Goal: Navigation & Orientation: Find specific page/section

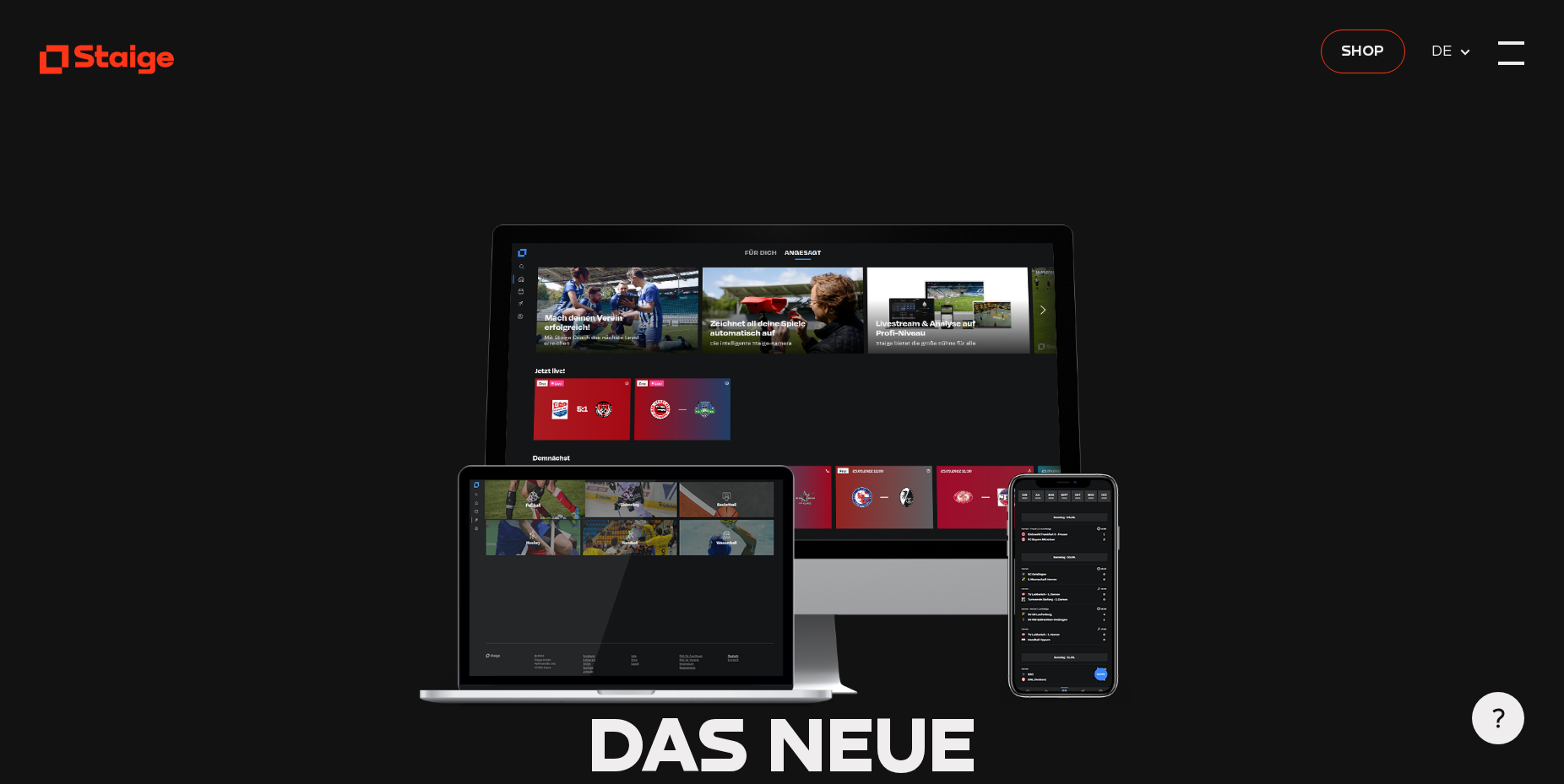
click at [1503, 48] on div at bounding box center [1511, 53] width 26 height 26
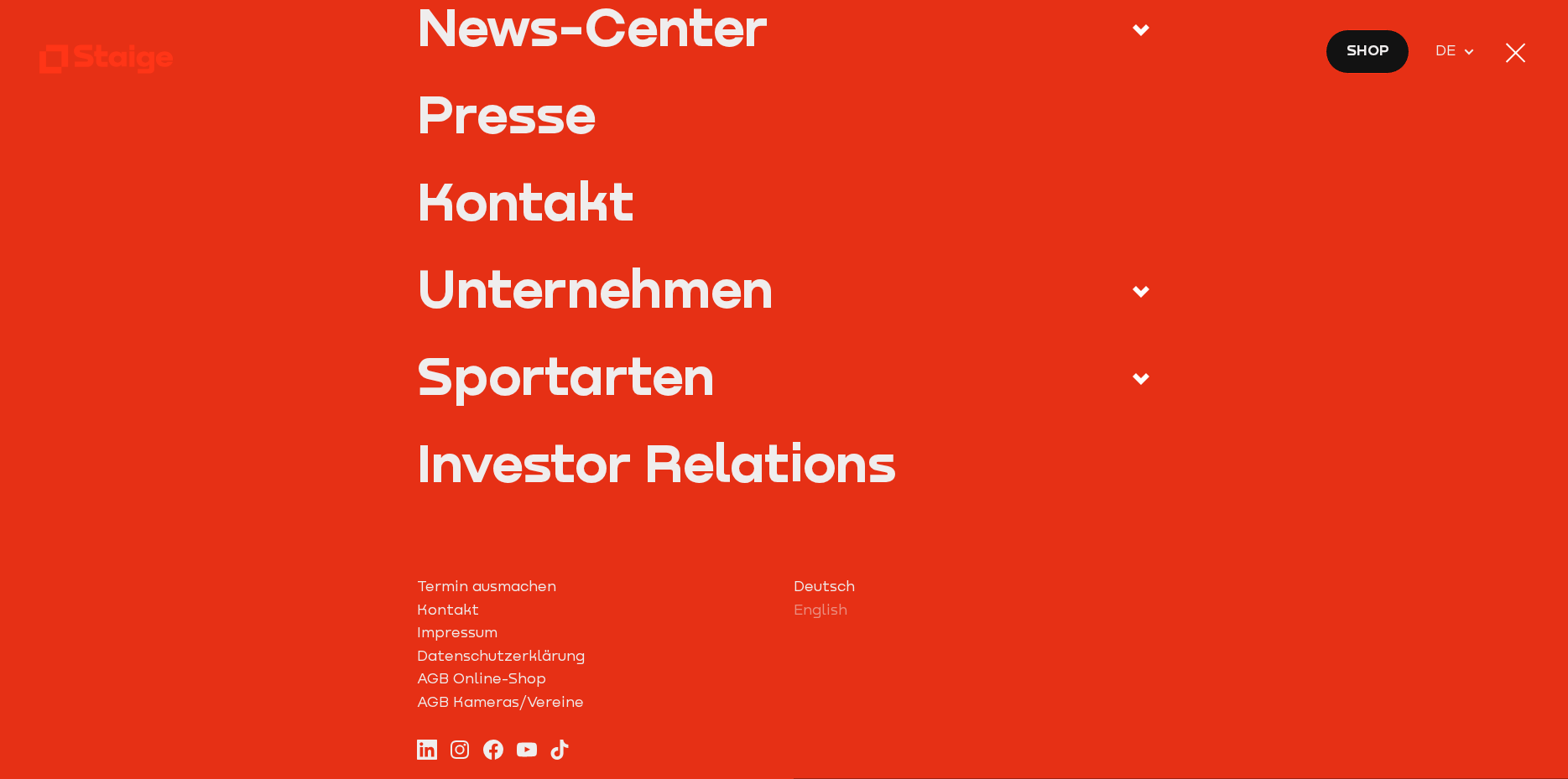
scroll to position [728, 0]
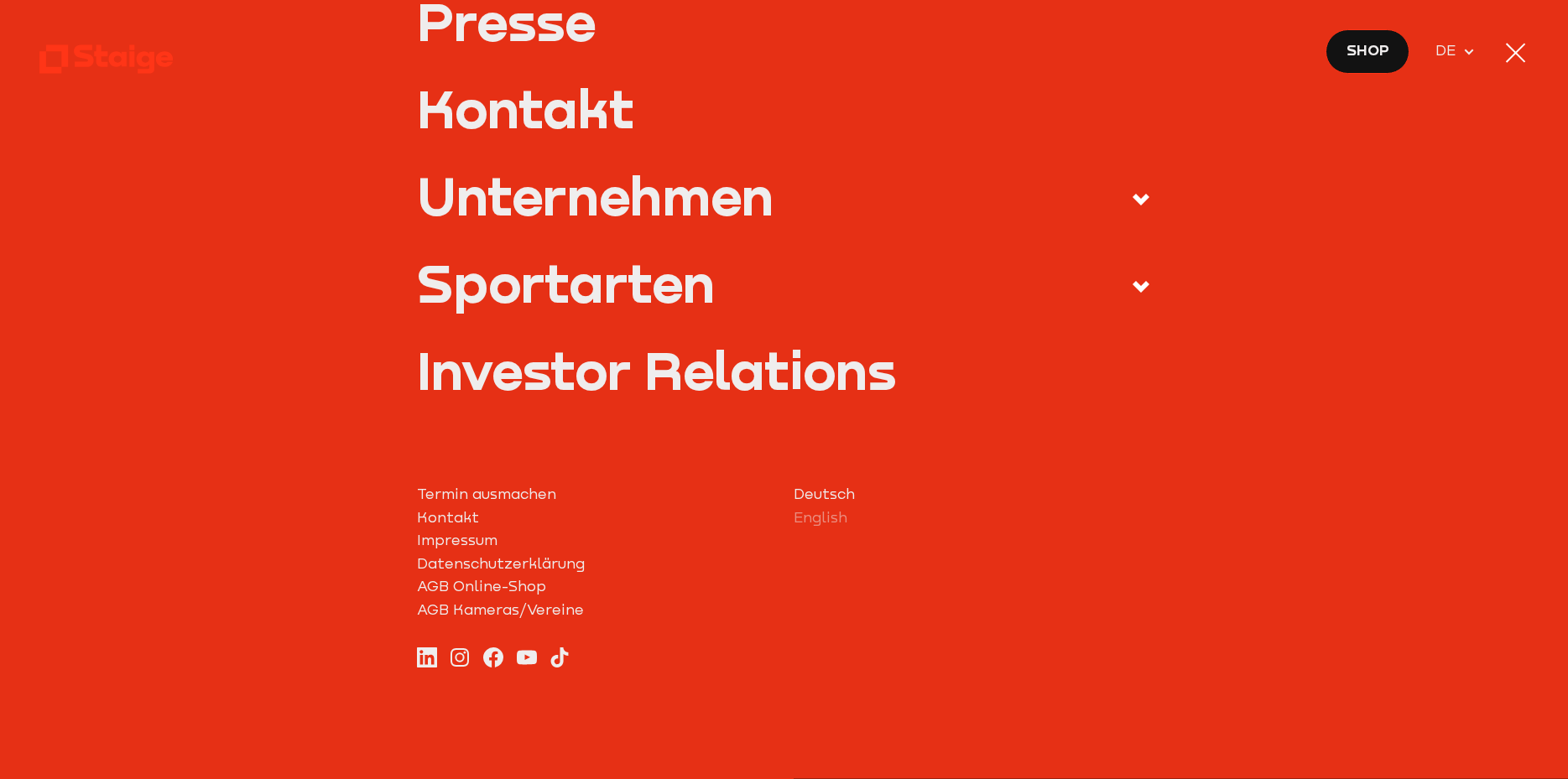
click at [528, 288] on div "Sportarten" at bounding box center [565, 283] width 297 height 53
click at [0, 0] on input "Sportarten" at bounding box center [0, 0] width 0 height 0
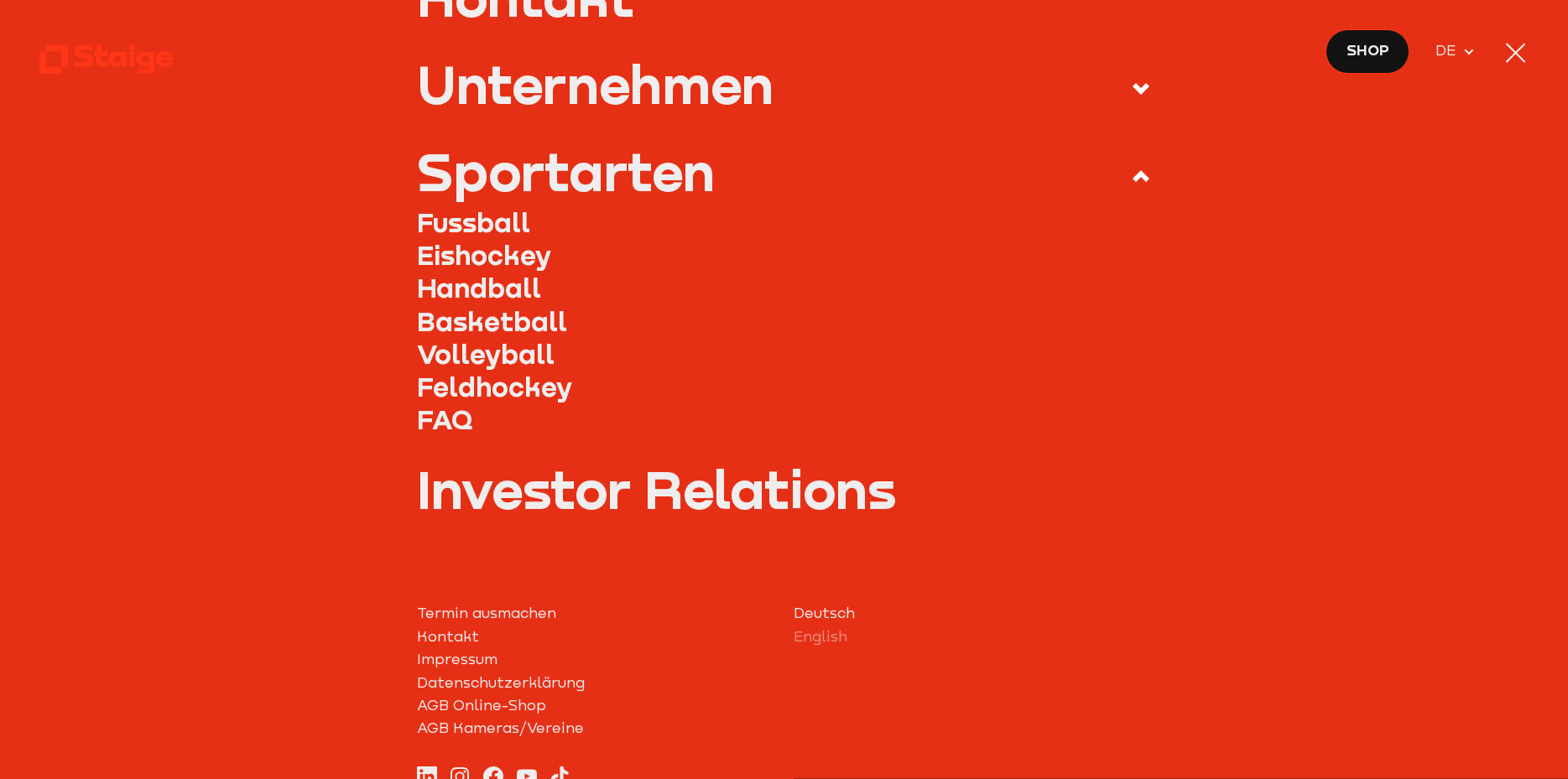
scroll to position [617, 0]
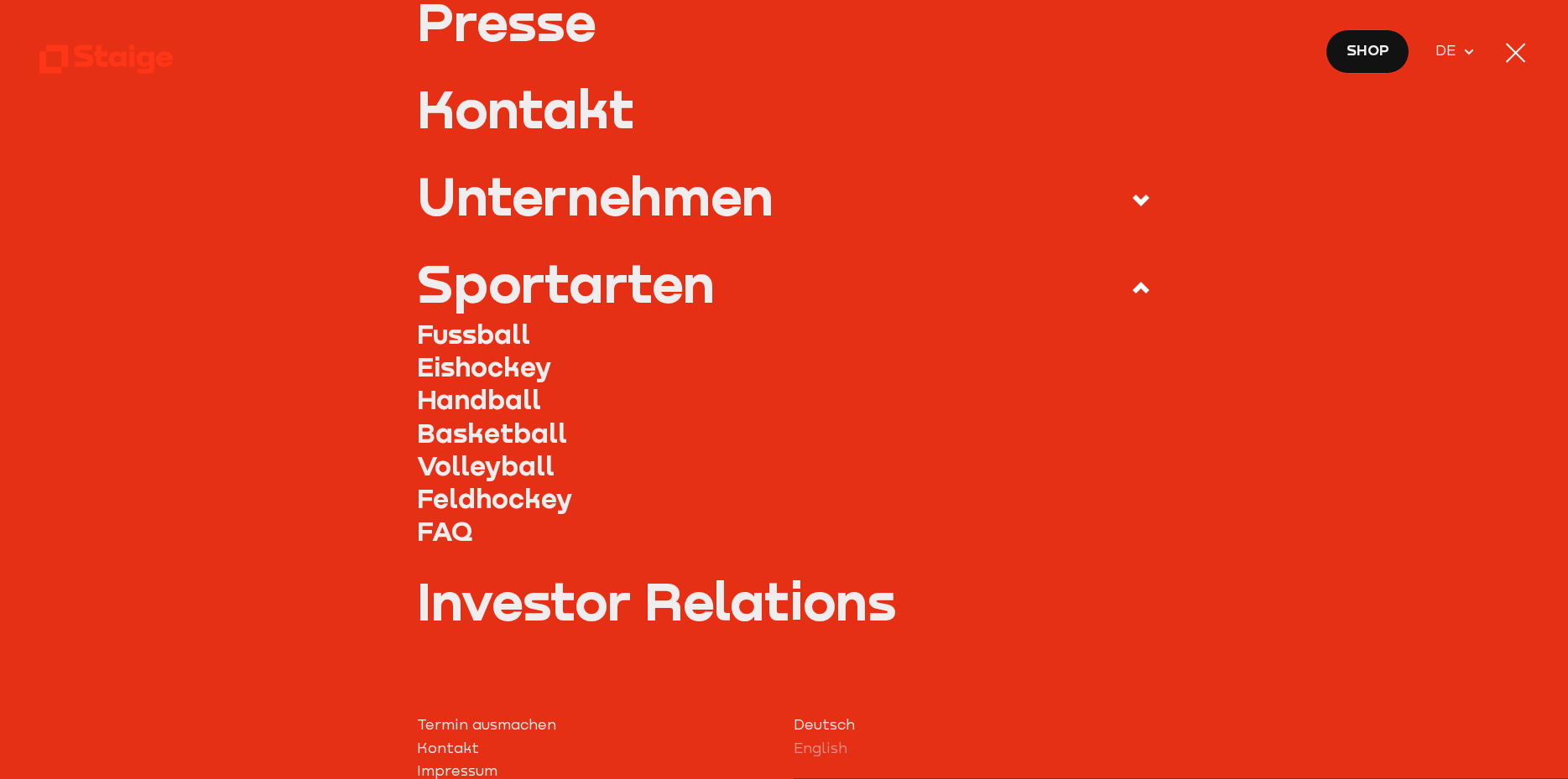
click at [476, 500] on link "Feldhockey" at bounding box center [784, 498] width 734 height 32
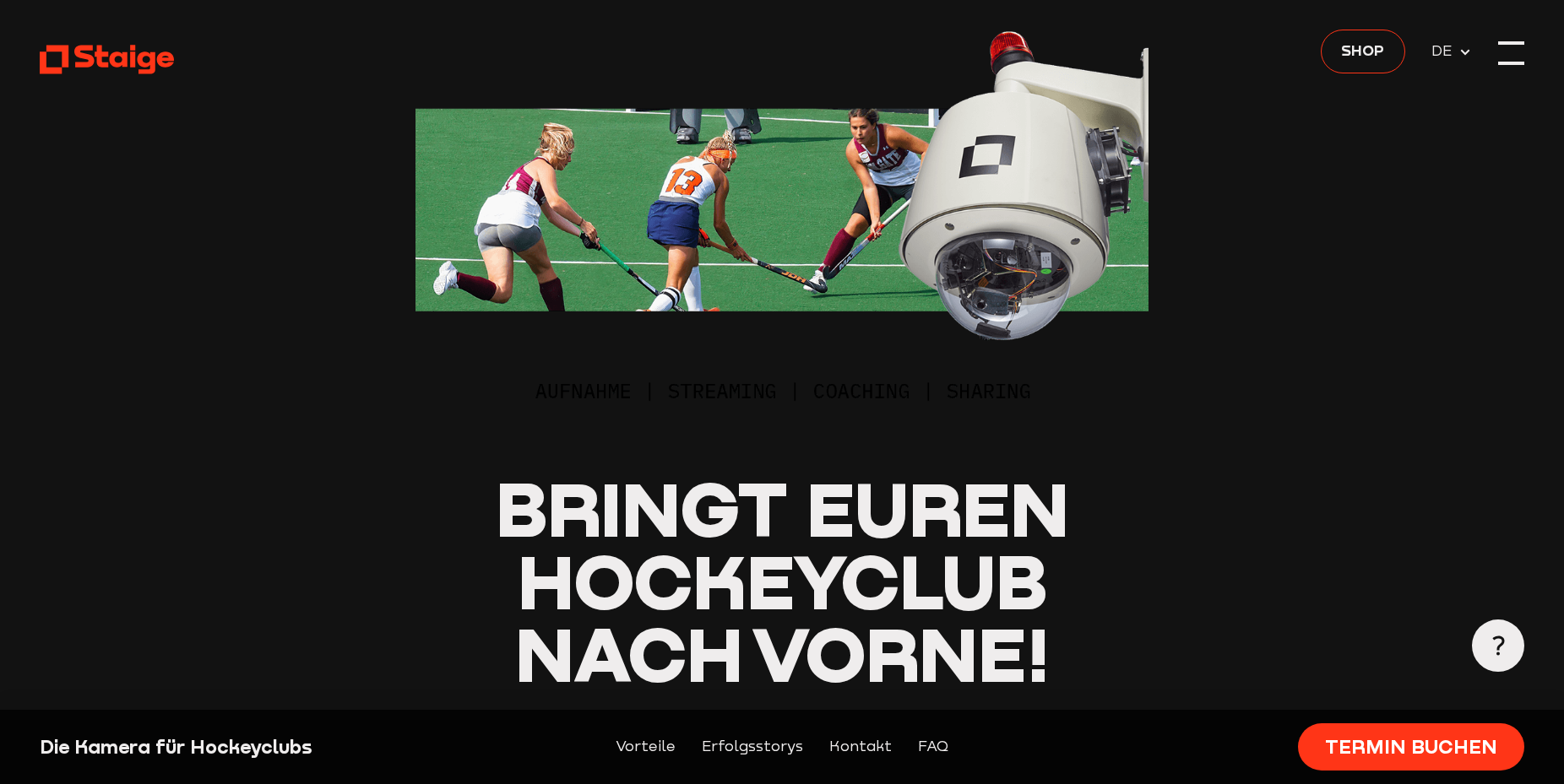
click at [1507, 53] on div at bounding box center [1511, 53] width 26 height 26
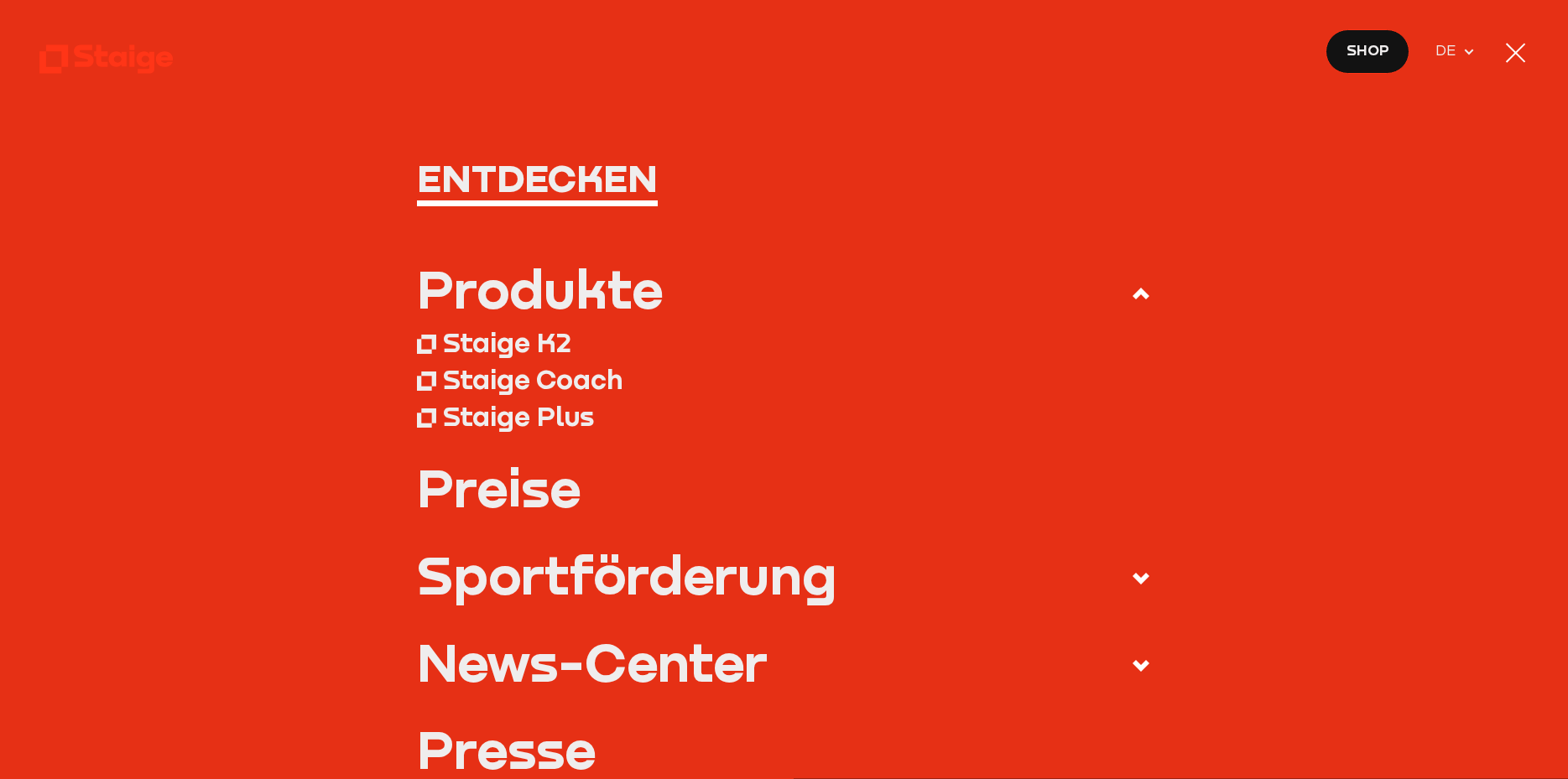
drag, startPoint x: 1514, startPoint y: 46, endPoint x: 1459, endPoint y: 125, distance: 96.3
click at [1514, 47] on div at bounding box center [1515, 53] width 26 height 26
